Goal: Information Seeking & Learning: Check status

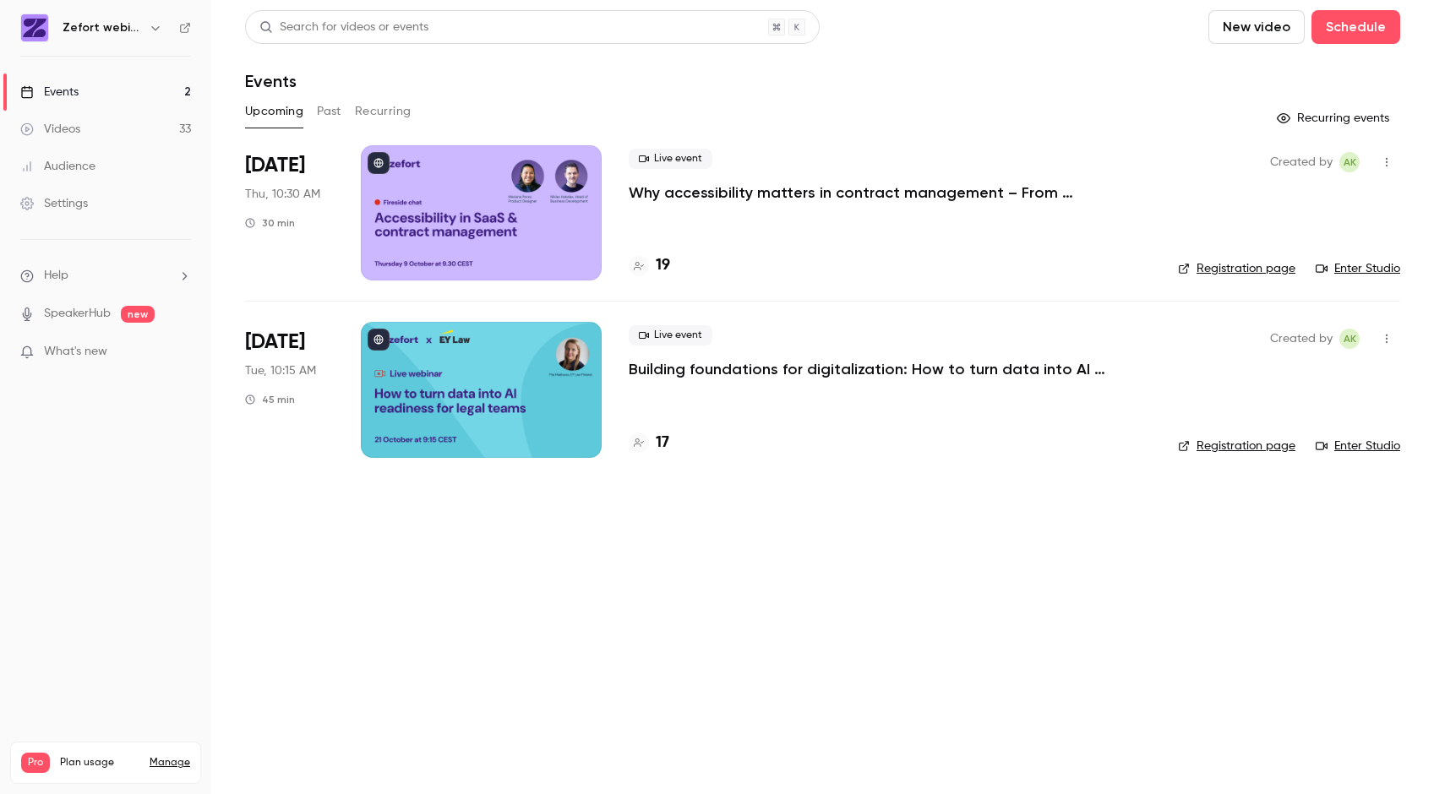
click at [681, 374] on p "Building foundations for digitalization: How to turn data into AI readiness for…" at bounding box center [882, 369] width 507 height 20
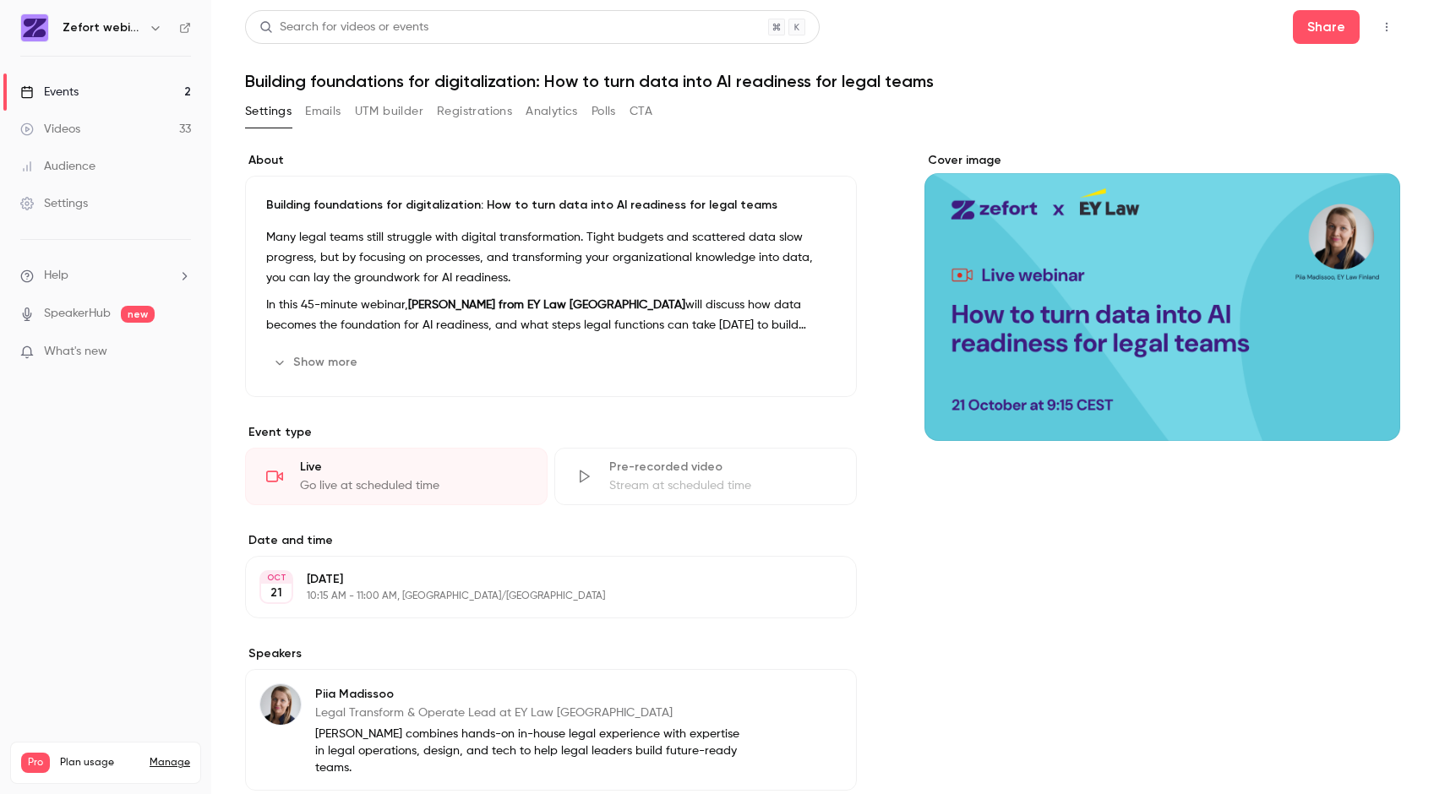
click at [537, 106] on button "Analytics" at bounding box center [552, 111] width 52 height 27
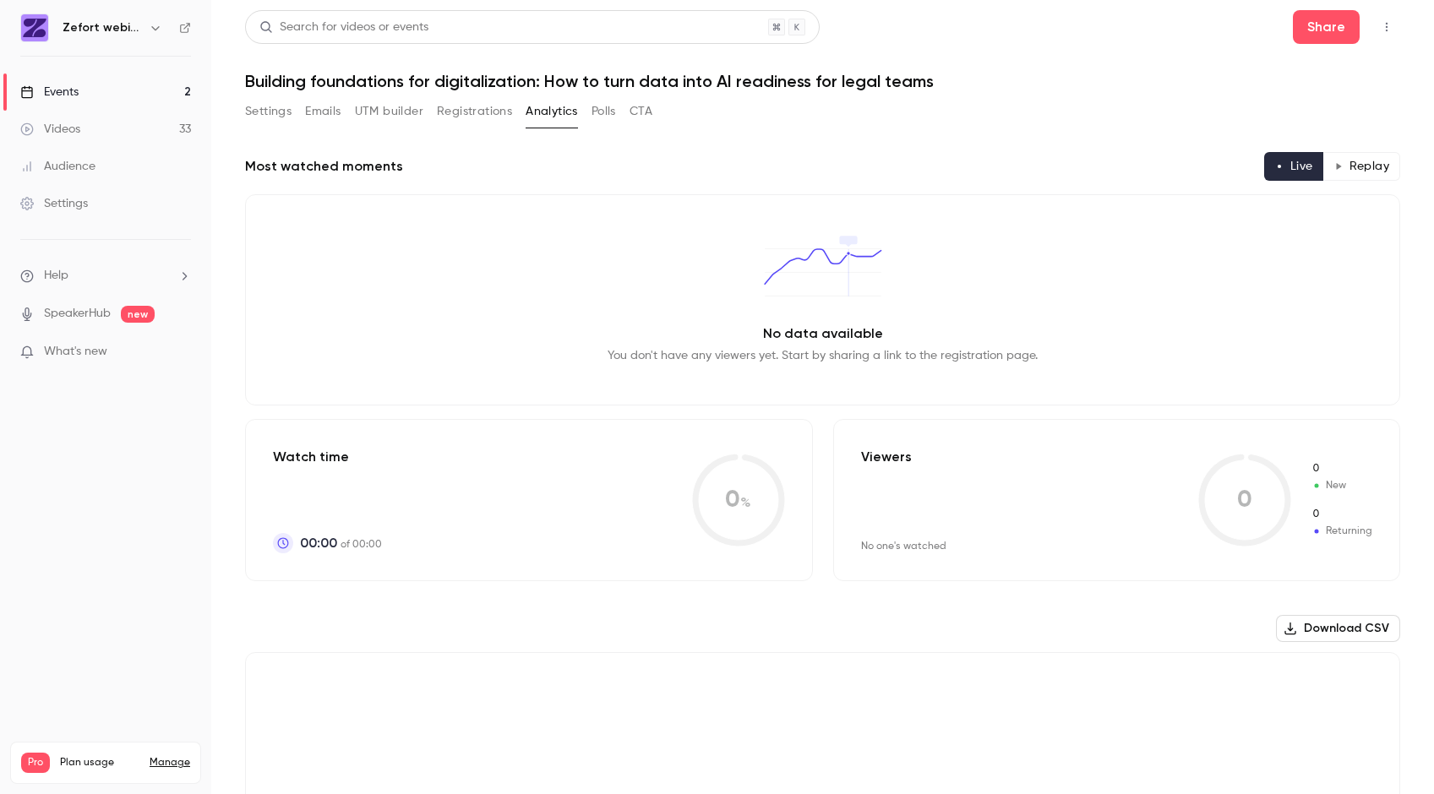
click at [494, 110] on button "Registrations" at bounding box center [474, 111] width 75 height 27
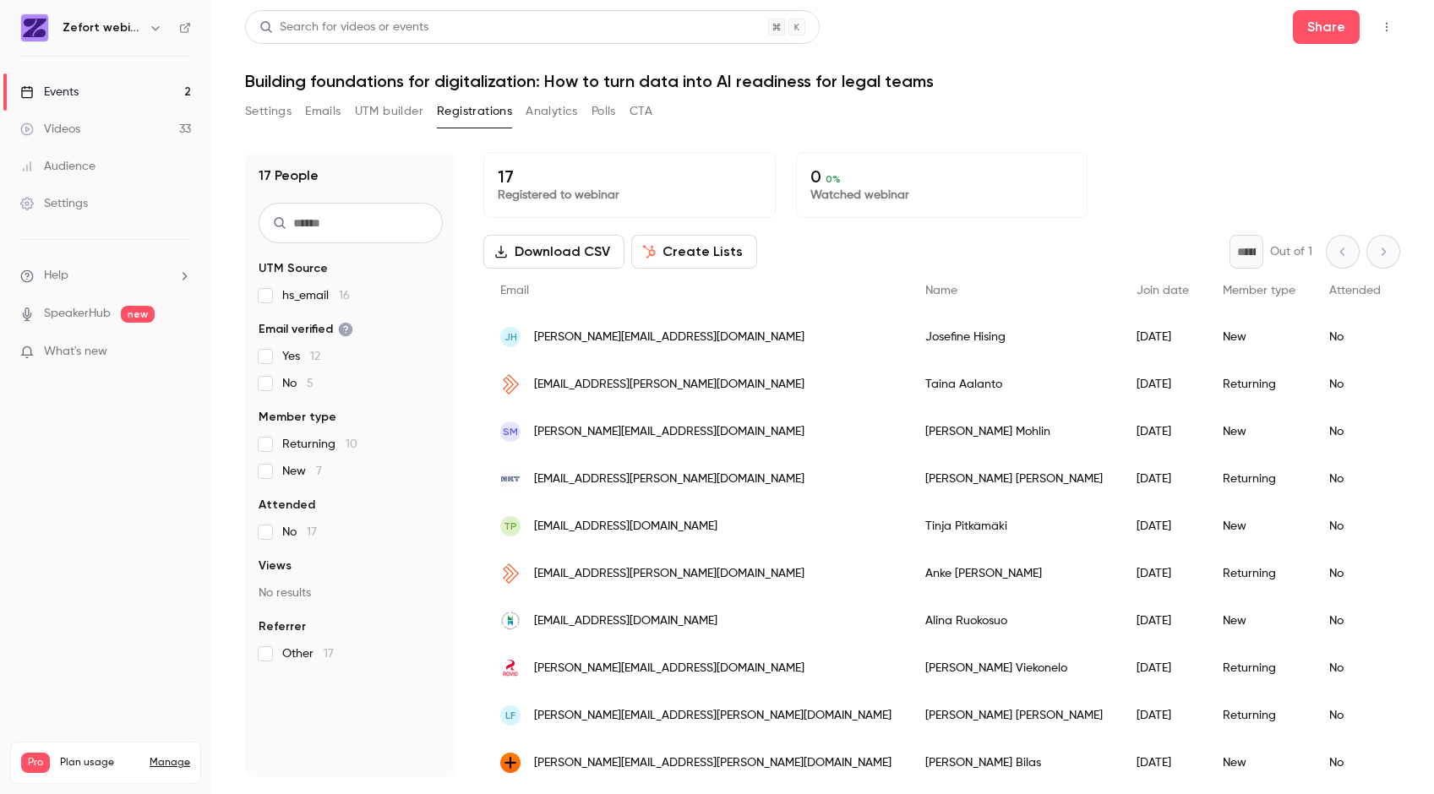
click at [276, 106] on button "Settings" at bounding box center [268, 111] width 46 height 27
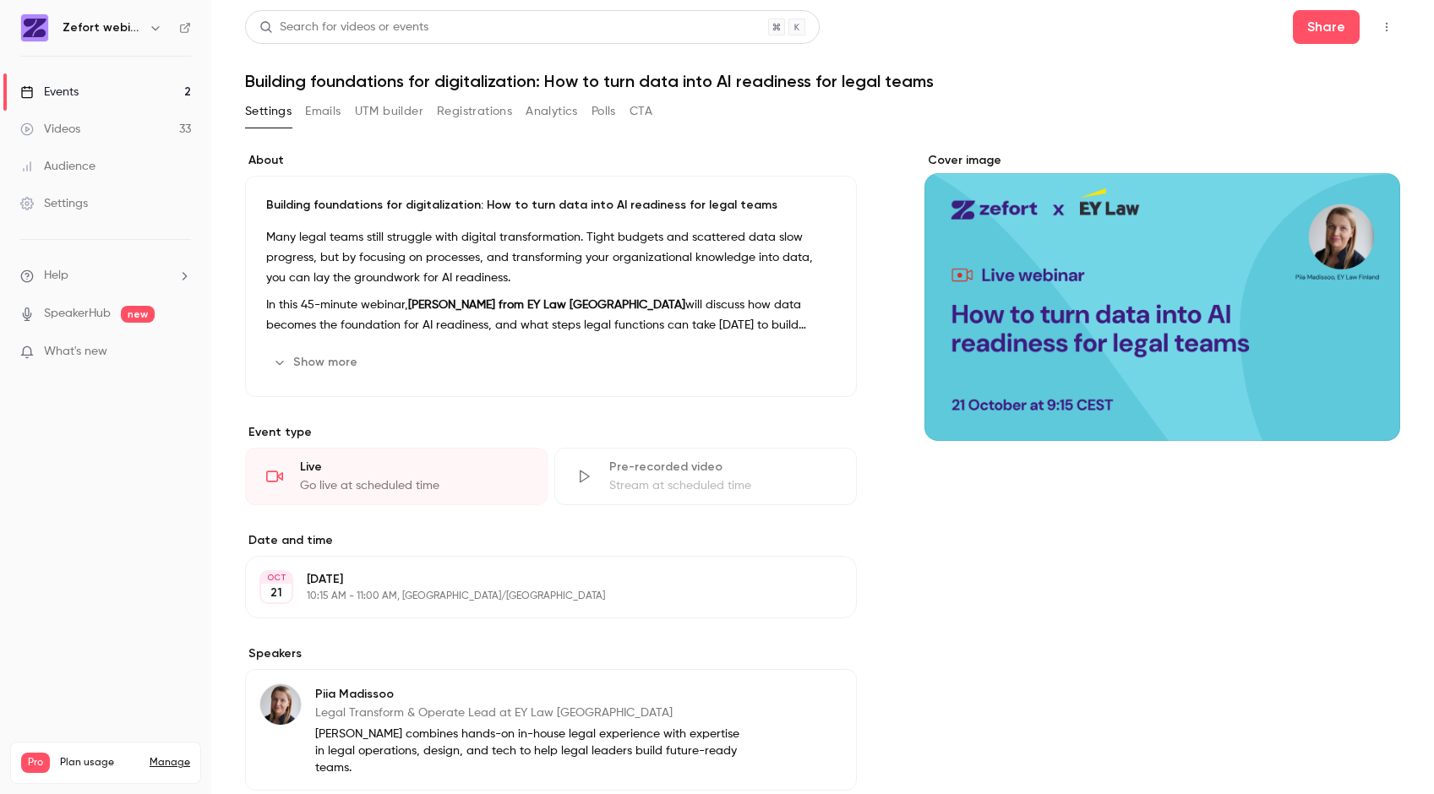
click at [42, 29] on img at bounding box center [34, 27] width 27 height 27
click at [66, 86] on div "Events" at bounding box center [49, 92] width 58 height 17
